Goal: Task Accomplishment & Management: Use online tool/utility

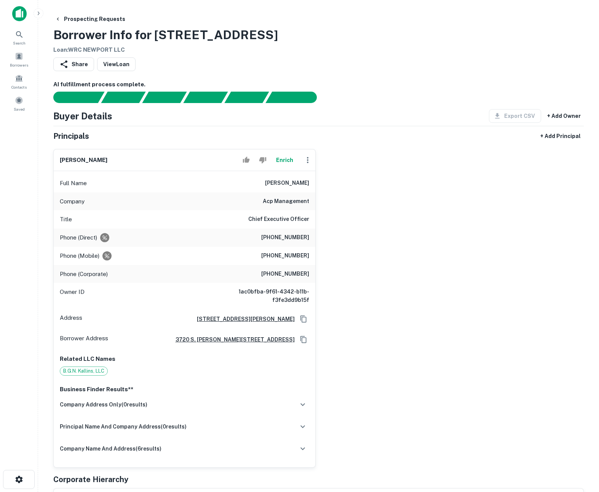
click at [283, 159] on button "Enrich" at bounding box center [284, 160] width 24 height 15
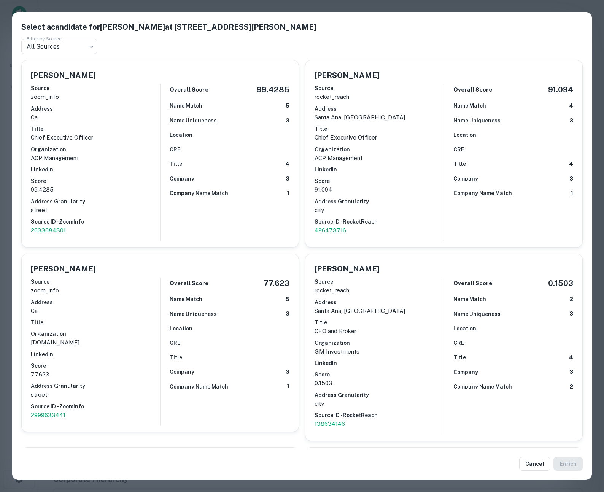
click at [8, 144] on div "Select a candidate for [PERSON_NAME] at [STREET_ADDRESS][PERSON_NAME] Filter by…" at bounding box center [302, 246] width 604 height 492
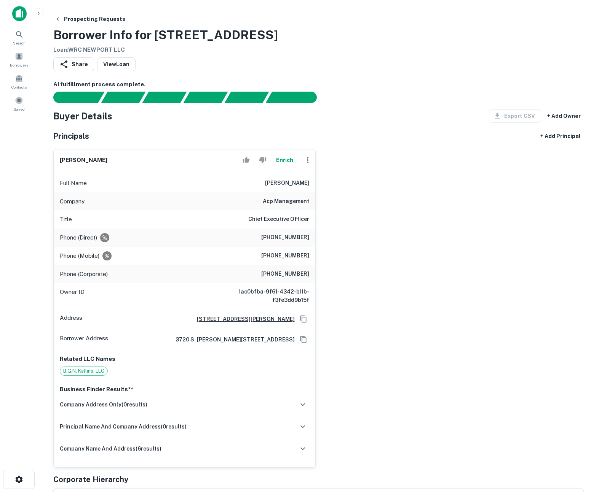
scroll to position [10, 0]
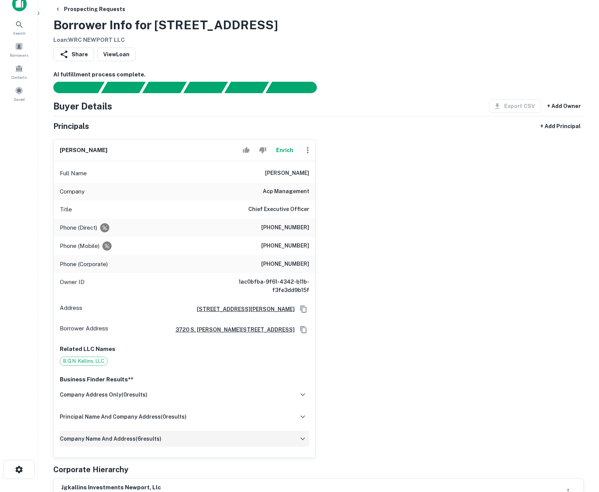
click at [204, 441] on div "company name and address ( 6 results)" at bounding box center [184, 439] width 249 height 16
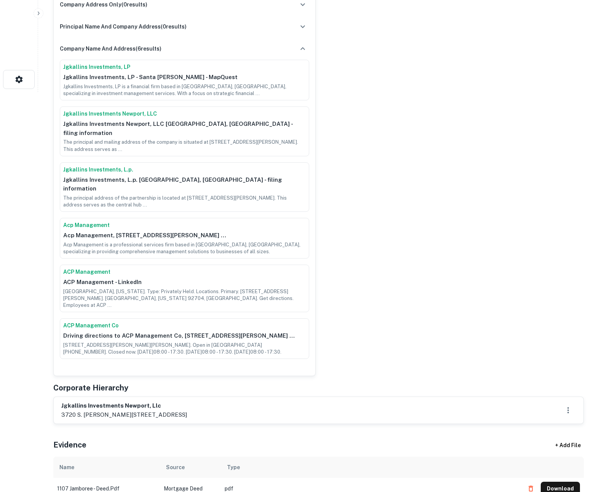
scroll to position [557, 0]
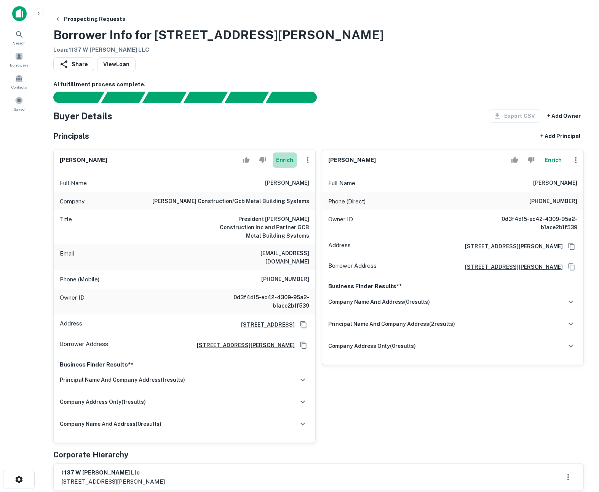
click at [285, 158] on button "Enrich" at bounding box center [284, 160] width 24 height 15
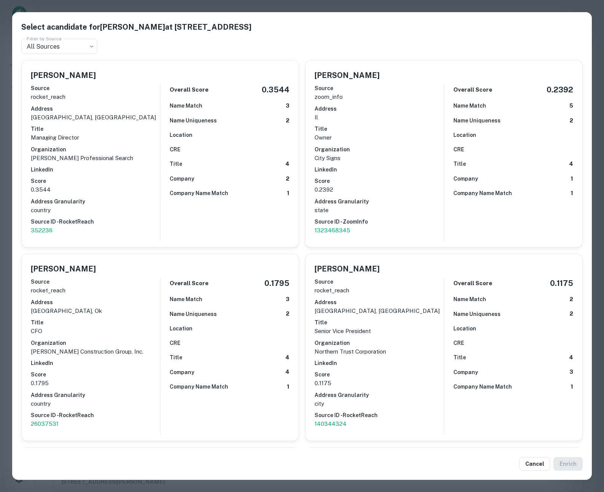
click at [412, 3] on div "Select a candidate for [PERSON_NAME] at [STREET_ADDRESS] Filter by Source All S…" at bounding box center [302, 246] width 604 height 492
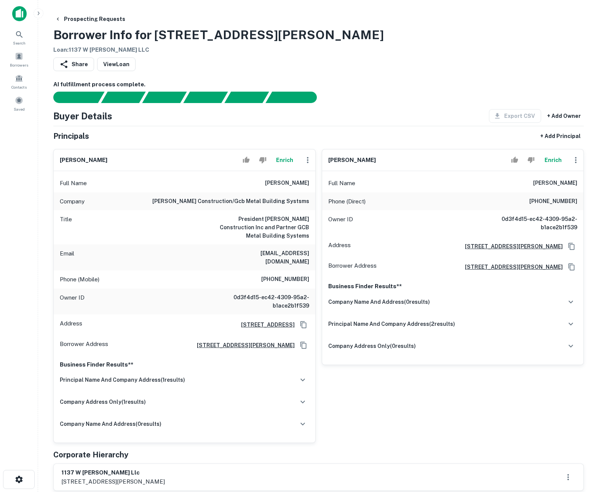
click at [557, 156] on button "Enrich" at bounding box center [552, 160] width 24 height 15
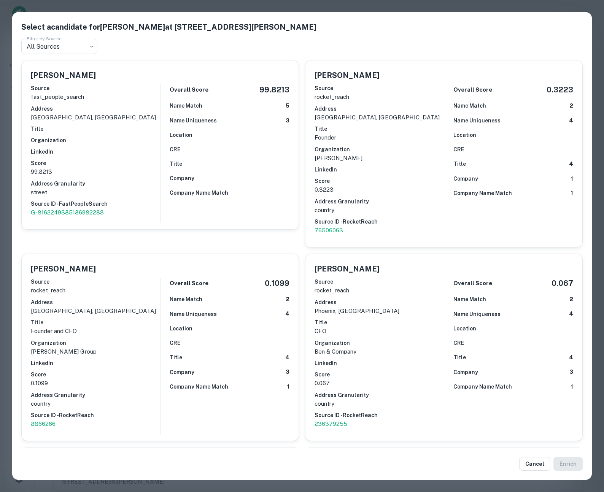
click at [293, 4] on div "Select a candidate for [PERSON_NAME] at [STREET_ADDRESS][GEOGRAPHIC_DATA][PERSO…" at bounding box center [302, 246] width 604 height 492
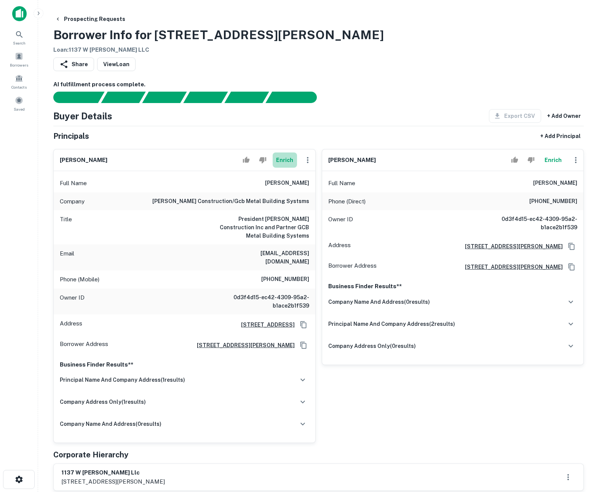
click at [291, 162] on button "Enrich" at bounding box center [284, 160] width 24 height 15
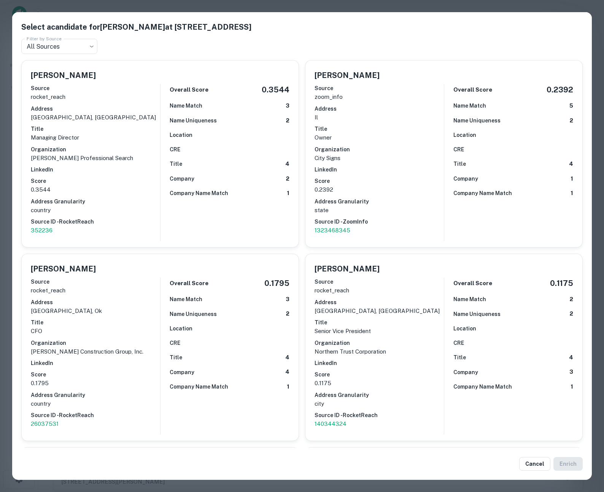
click at [317, 4] on div "Select a candidate for [PERSON_NAME] at [STREET_ADDRESS] Filter by Source All S…" at bounding box center [302, 246] width 604 height 492
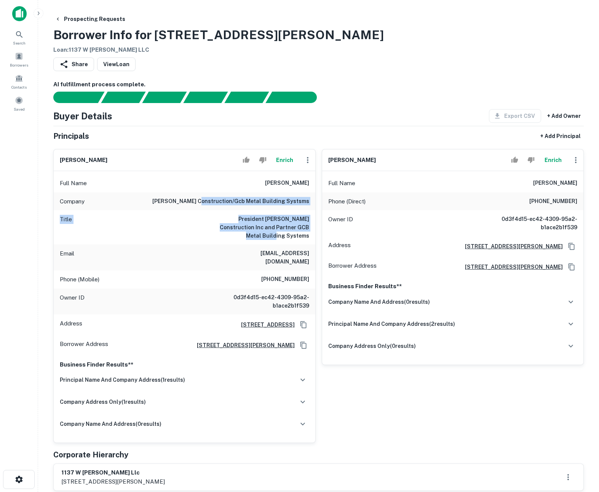
drag, startPoint x: 235, startPoint y: 201, endPoint x: 299, endPoint y: 236, distance: 72.9
click at [299, 236] on div "Full Name greg kyler Company kyler construction/gcb metal building systsms Titl…" at bounding box center [184, 307] width 261 height 272
click at [299, 236] on h6 "President Kyler Construction Inc and Partner GCB Metal Building Systems" at bounding box center [263, 227] width 91 height 25
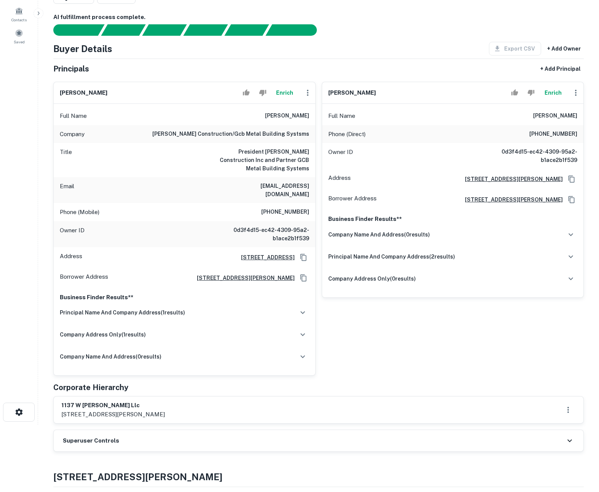
click at [555, 94] on button "Enrich" at bounding box center [552, 92] width 24 height 15
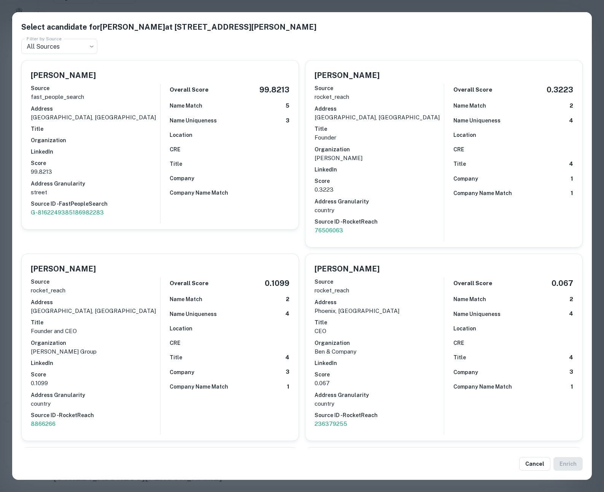
click at [287, 7] on div "Select a candidate for Ben Yeshurun at 3260 N Clark St Filter by Source All Sou…" at bounding box center [302, 246] width 604 height 492
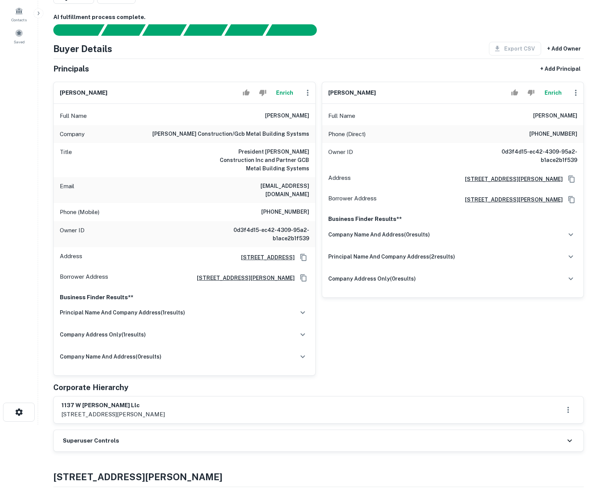
scroll to position [0, 0]
